Goal: Information Seeking & Learning: Check status

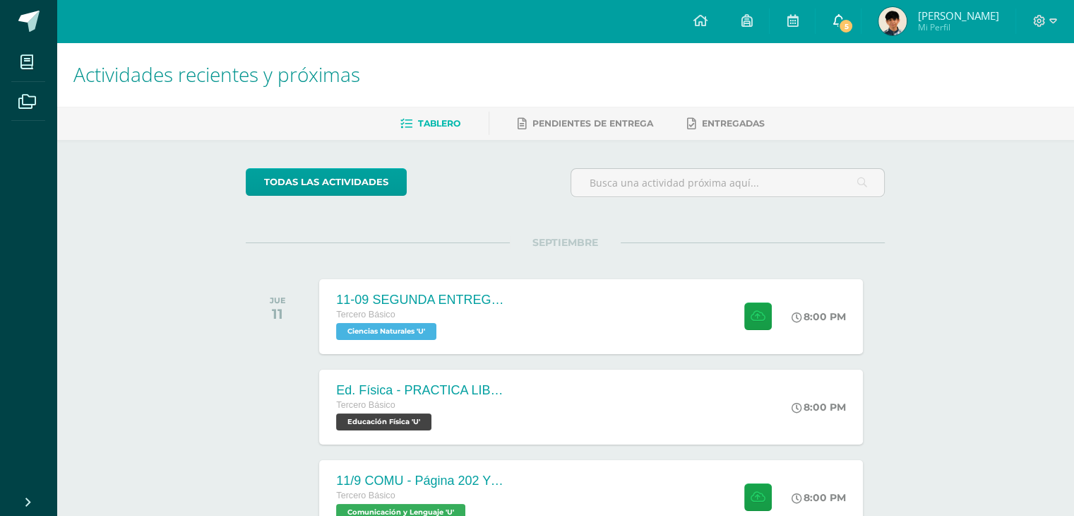
click at [854, 27] on span "5" at bounding box center [846, 26] width 16 height 16
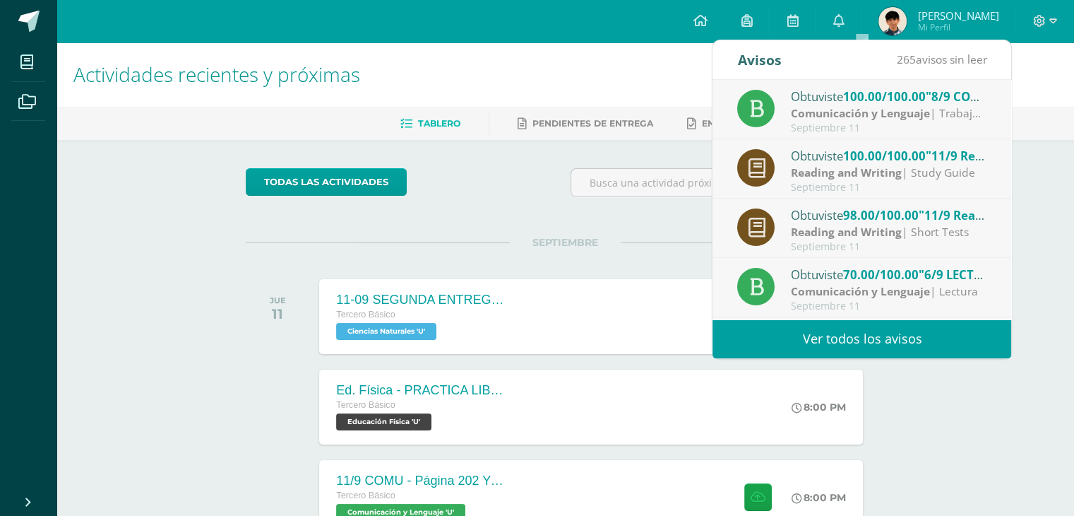
click at [876, 285] on strong "Comunicación y Lenguaje" at bounding box center [860, 291] width 139 height 16
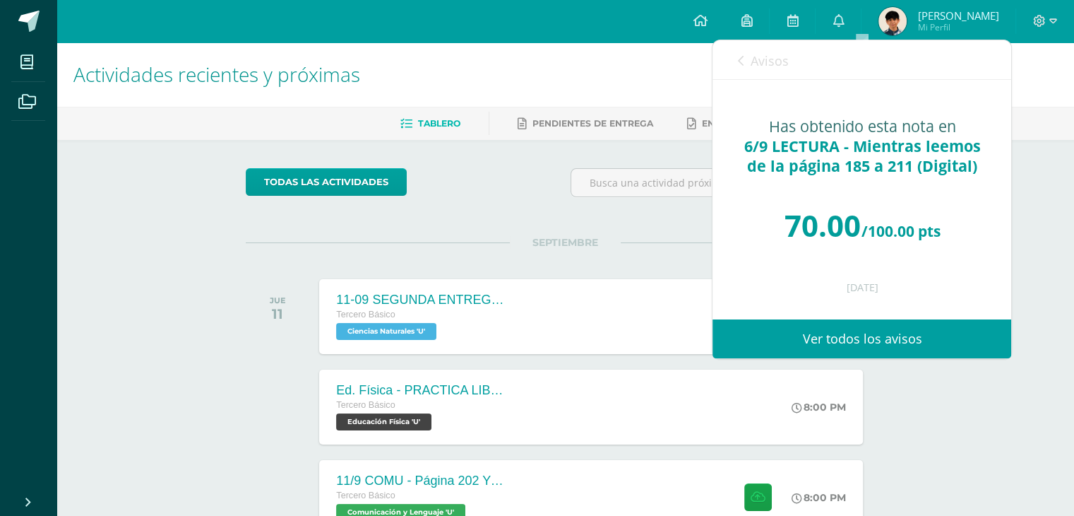
click at [474, 162] on div "todas las Actividades No tienes actividades Échale un vistazo a los demás perío…" at bounding box center [566, 517] width 696 height 755
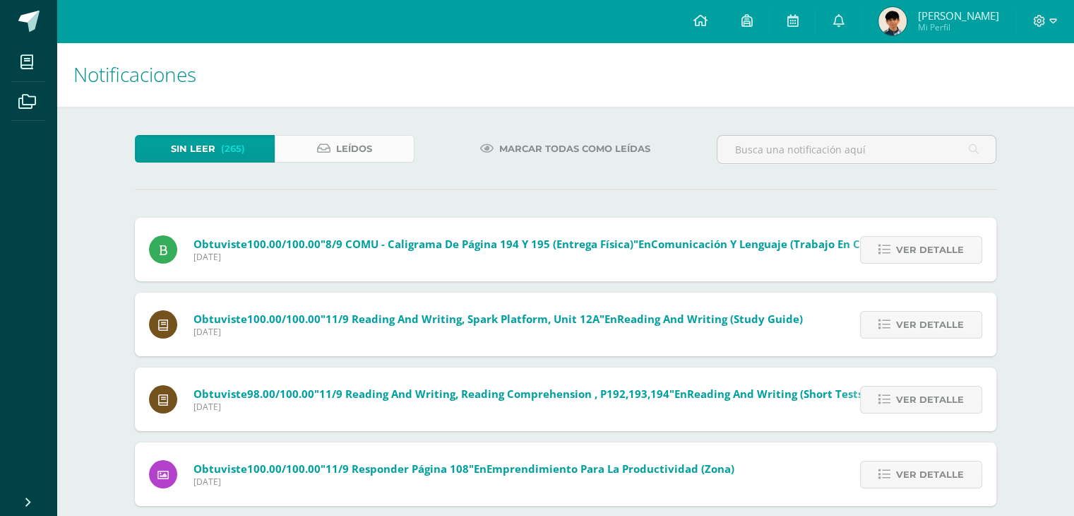
click at [383, 153] on link "Leídos" at bounding box center [345, 149] width 140 height 28
click at [337, 150] on span "Leídos" at bounding box center [354, 149] width 36 height 26
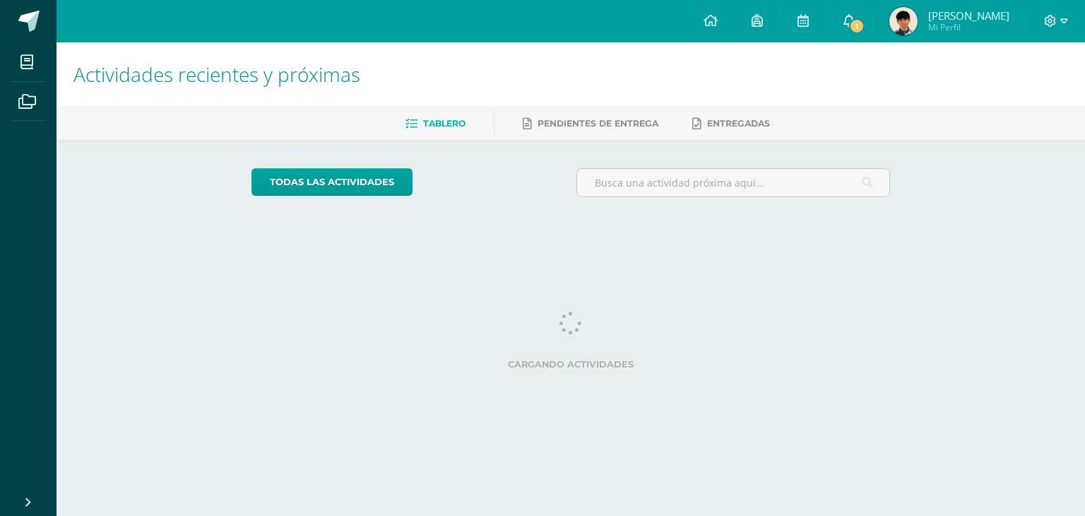
click at [854, 17] on icon at bounding box center [848, 20] width 11 height 13
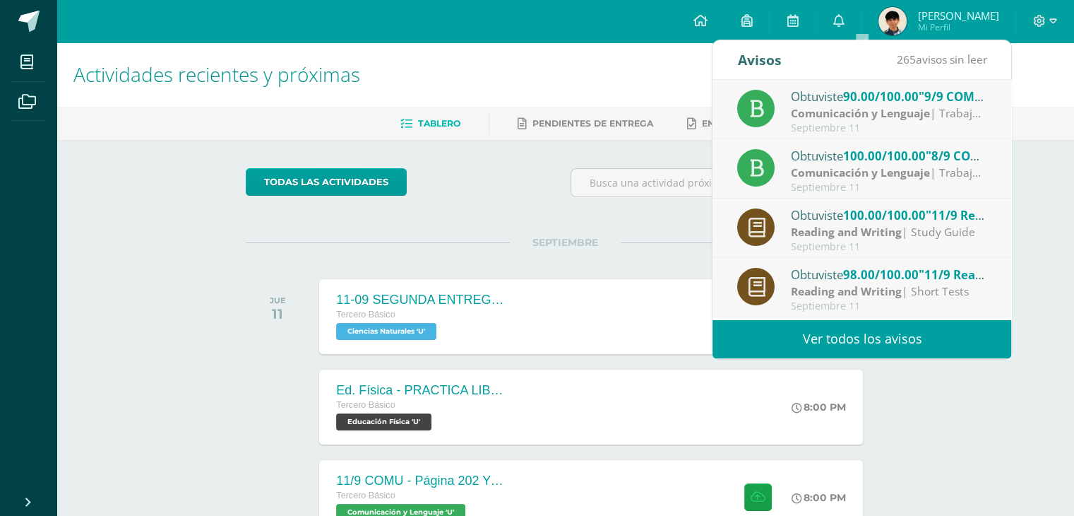
click at [873, 91] on span "90.00/100.00" at bounding box center [881, 96] width 76 height 16
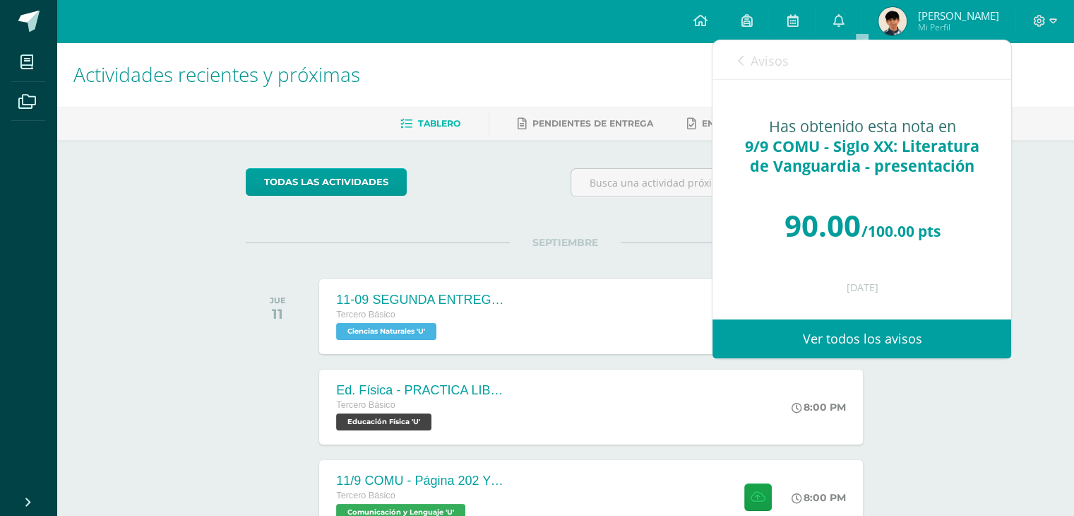
click at [763, 52] on span "Avisos" at bounding box center [769, 60] width 38 height 17
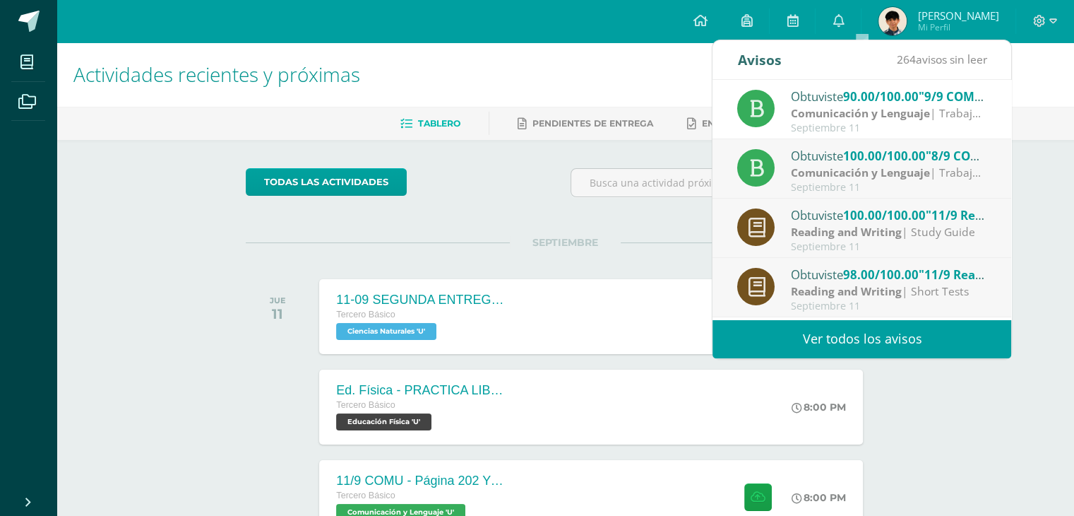
click at [907, 18] on img at bounding box center [892, 21] width 28 height 28
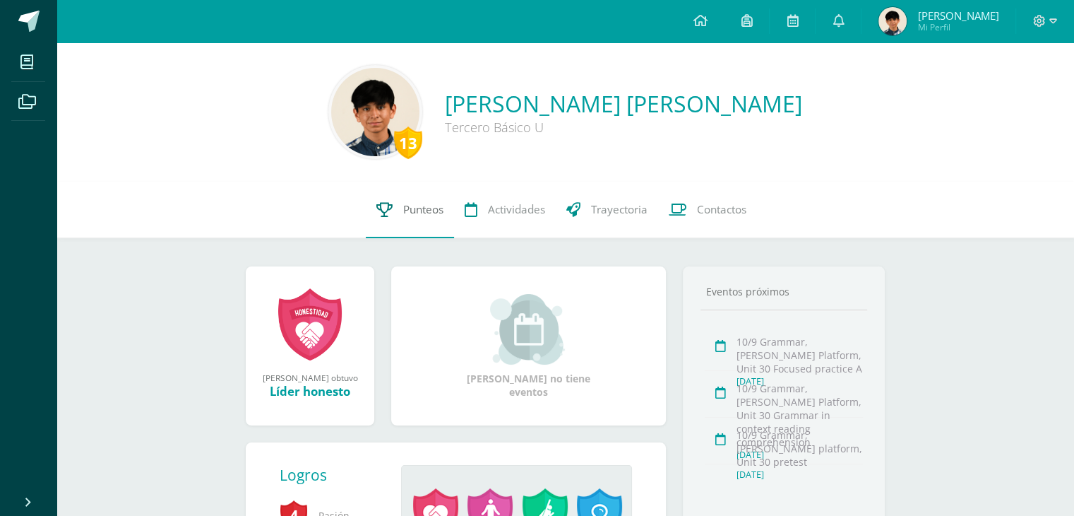
click at [414, 210] on span "Punteos" at bounding box center [423, 209] width 40 height 15
